Goal: Information Seeking & Learning: Learn about a topic

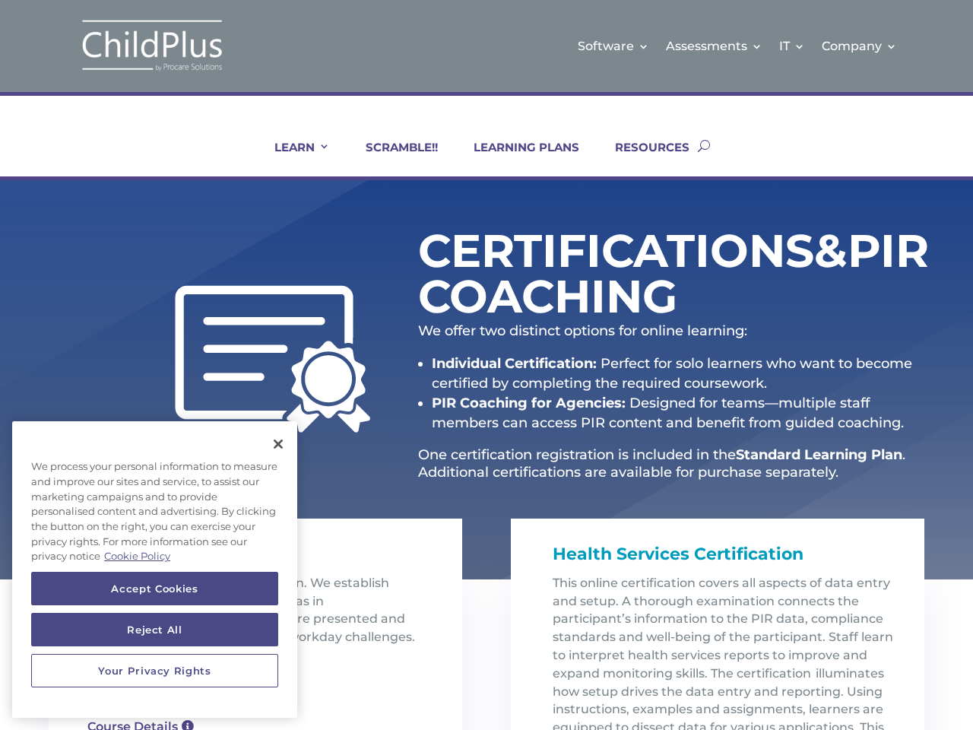
click at [486, 365] on strong "Individual Certification:" at bounding box center [514, 363] width 165 height 17
click at [793, 46] on link "IT" at bounding box center [792, 46] width 26 height 62
click at [860, 46] on link "Company" at bounding box center [859, 46] width 75 height 62
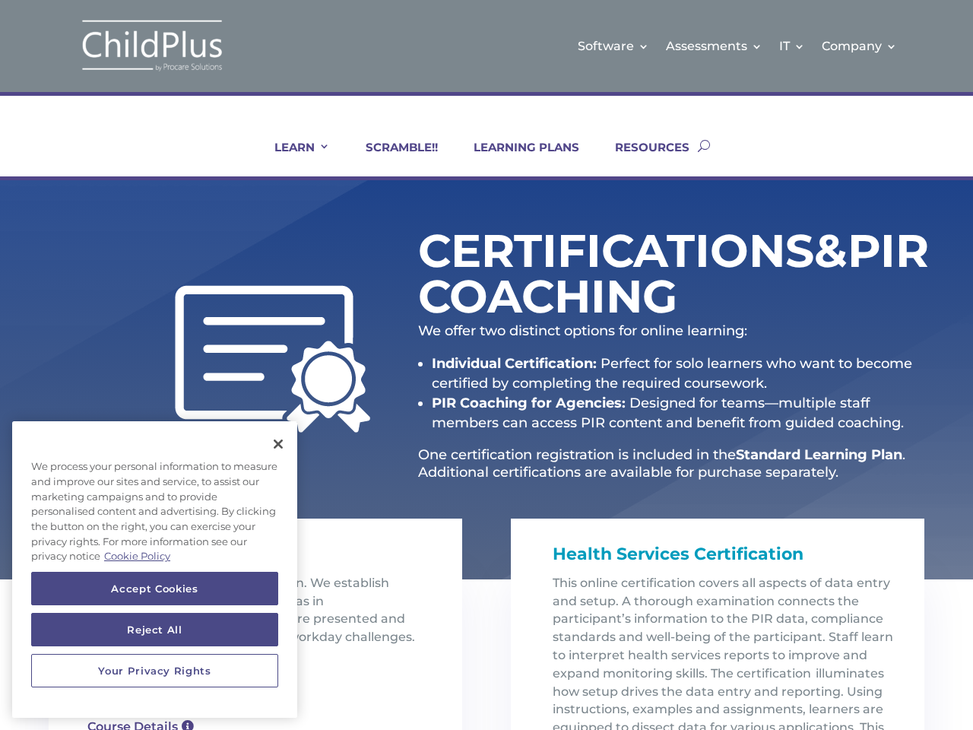
click at [292, 158] on link "LEARN" at bounding box center [292, 158] width 74 height 36
click at [671, 400] on li "PIR Coaching for Agencies: Designed for teams—multiple staff members can access…" at bounding box center [678, 413] width 493 height 40
click at [154, 588] on button "Accept Cookies" at bounding box center [154, 588] width 247 height 33
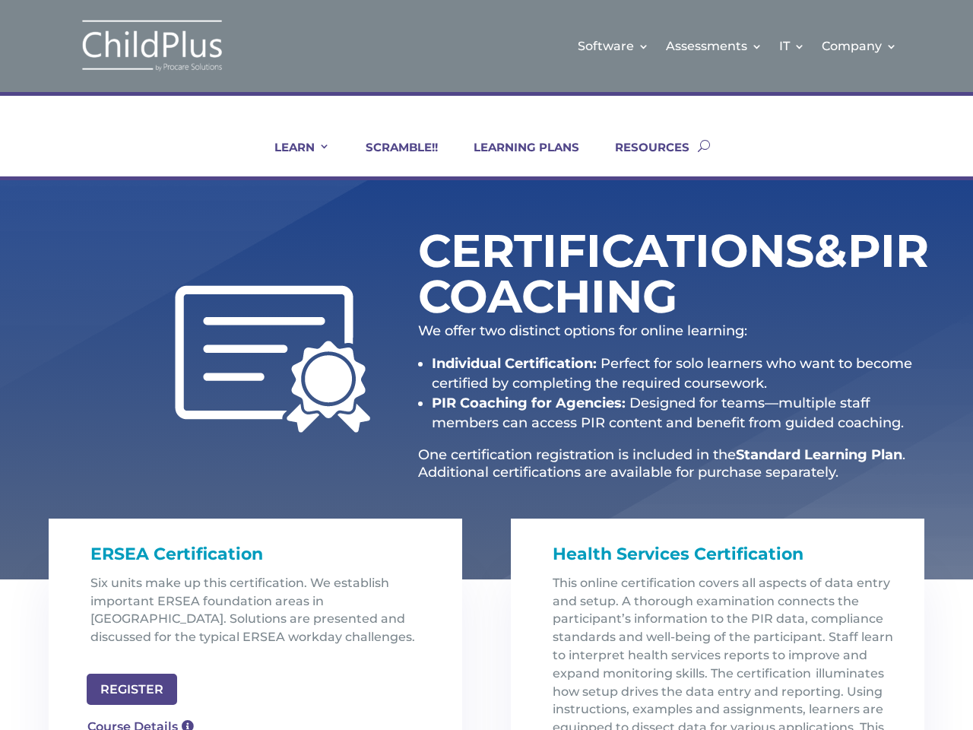
click at [154, 629] on button "Reject All" at bounding box center [154, 629] width 247 height 33
click at [154, 670] on p at bounding box center [260, 667] width 341 height 18
